Goal: Share content: Share content

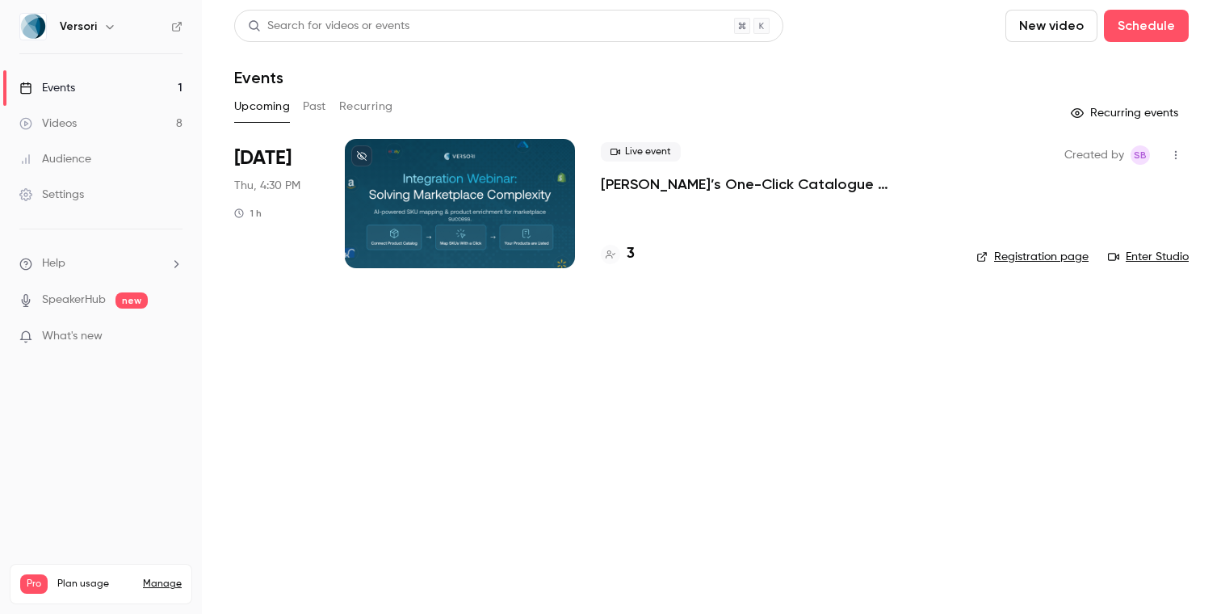
click at [666, 189] on p "[PERSON_NAME]’s One-Click Catalogue Integration: Solving Marketplace Data Chall…" at bounding box center [776, 183] width 350 height 19
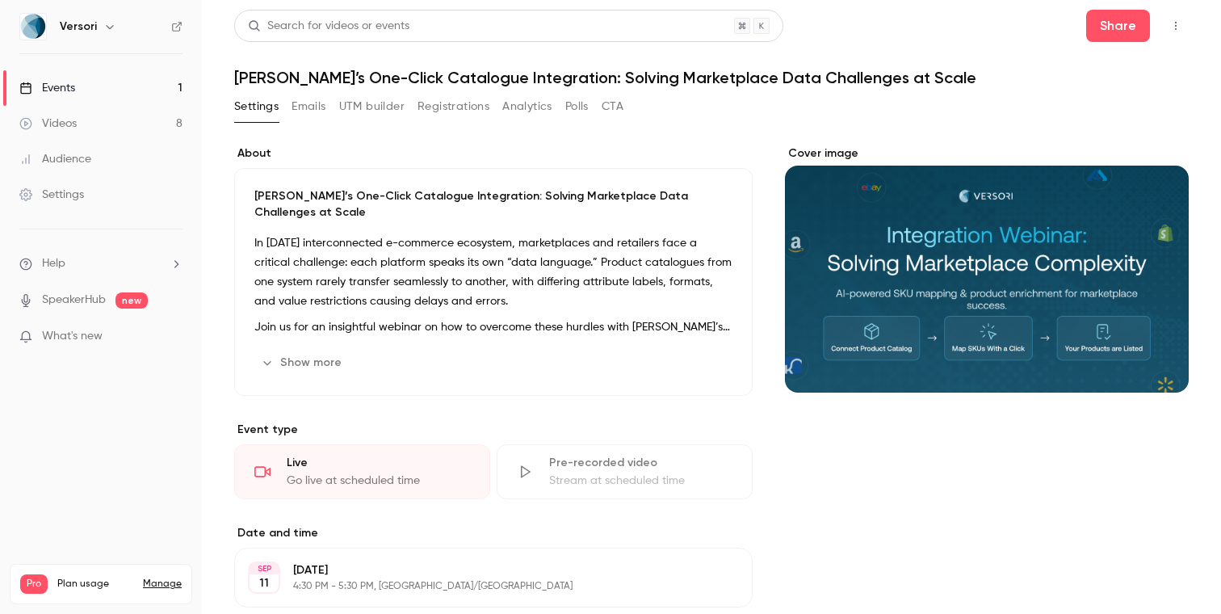
click at [439, 111] on button "Registrations" at bounding box center [454, 107] width 72 height 26
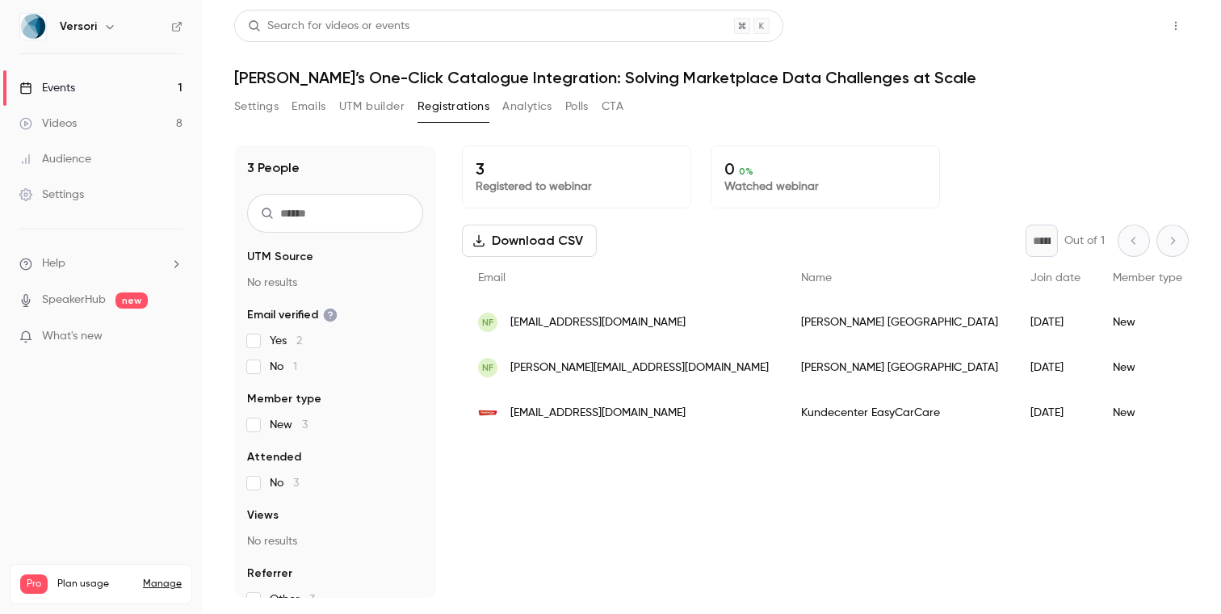
click at [1130, 34] on button "Share" at bounding box center [1119, 26] width 64 height 32
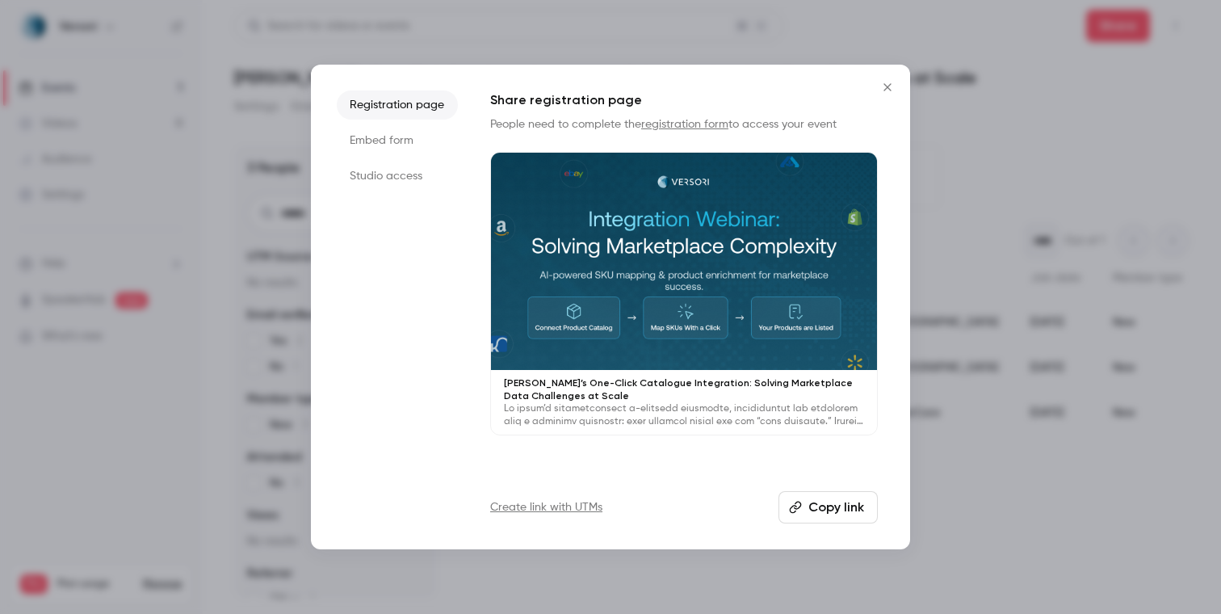
click at [844, 509] on button "Copy link" at bounding box center [828, 507] width 99 height 32
